Goal: Find specific page/section: Find specific page/section

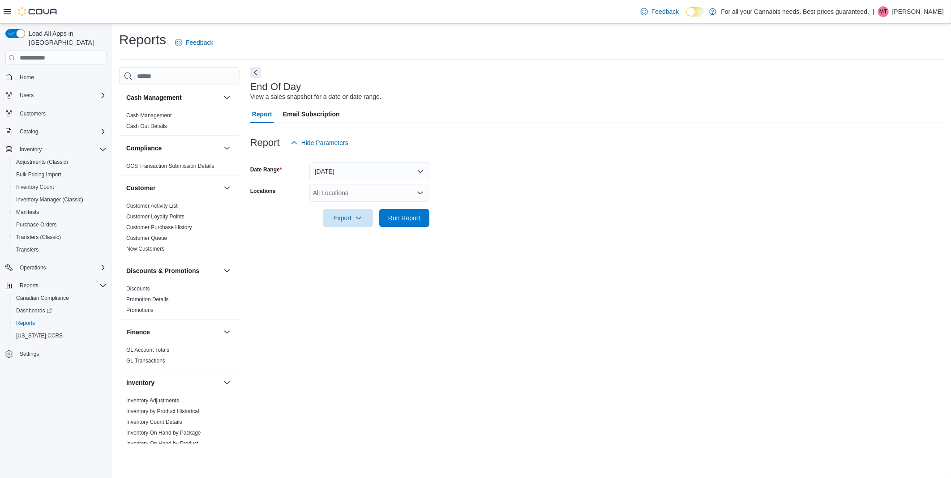
scroll to position [398, 0]
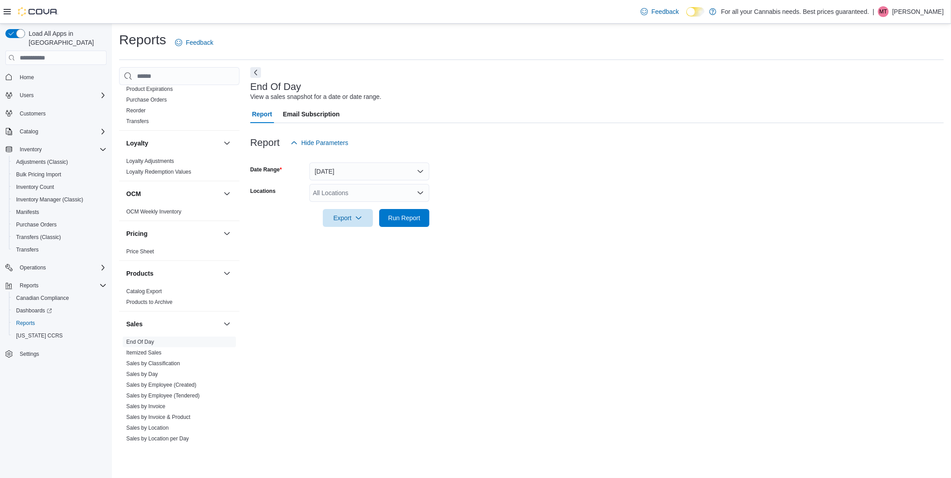
click at [56, 409] on div "Load All Apps in [GEOGRAPHIC_DATA] Home Users Customers Catalog Inventory Adjus…" at bounding box center [56, 253] width 112 height 459
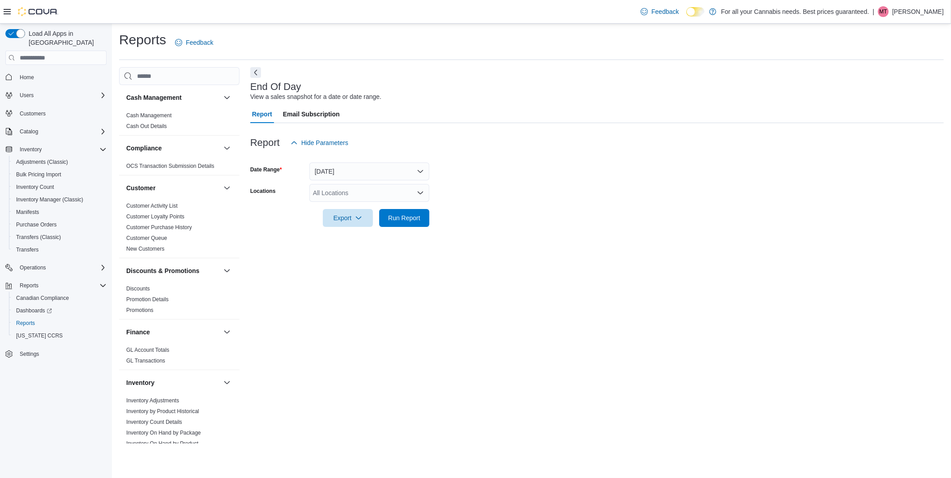
click at [324, 266] on div "End Of Day View a sales snapshot for a date or date range. Report Email Subscri…" at bounding box center [597, 255] width 694 height 377
